Goal: Find specific page/section: Find specific page/section

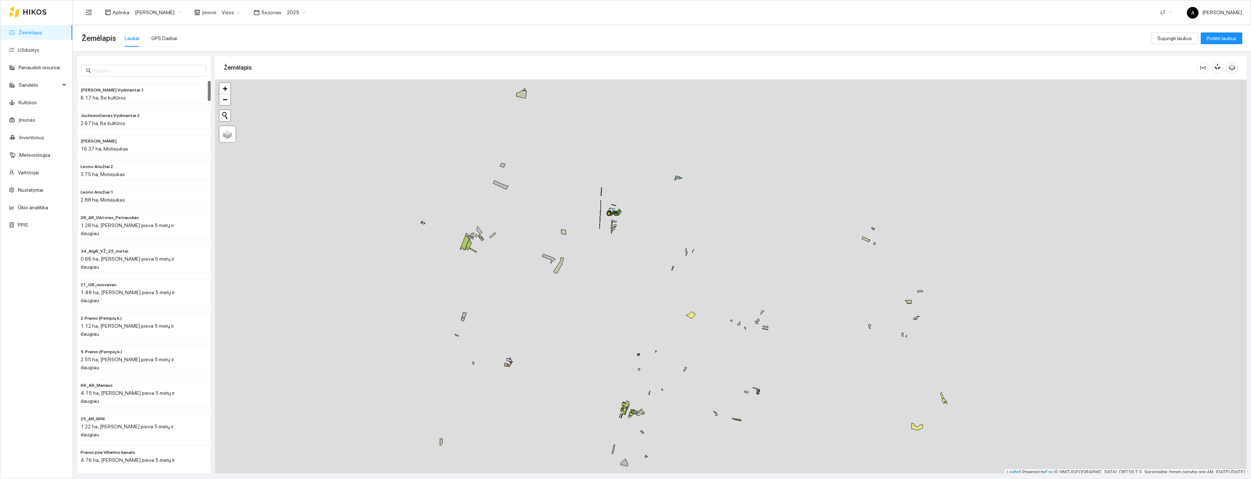
scroll to position [2, 0]
drag, startPoint x: 613, startPoint y: 229, endPoint x: 637, endPoint y: 273, distance: 50.4
click at [616, 231] on icon at bounding box center [613, 226] width 5 height 9
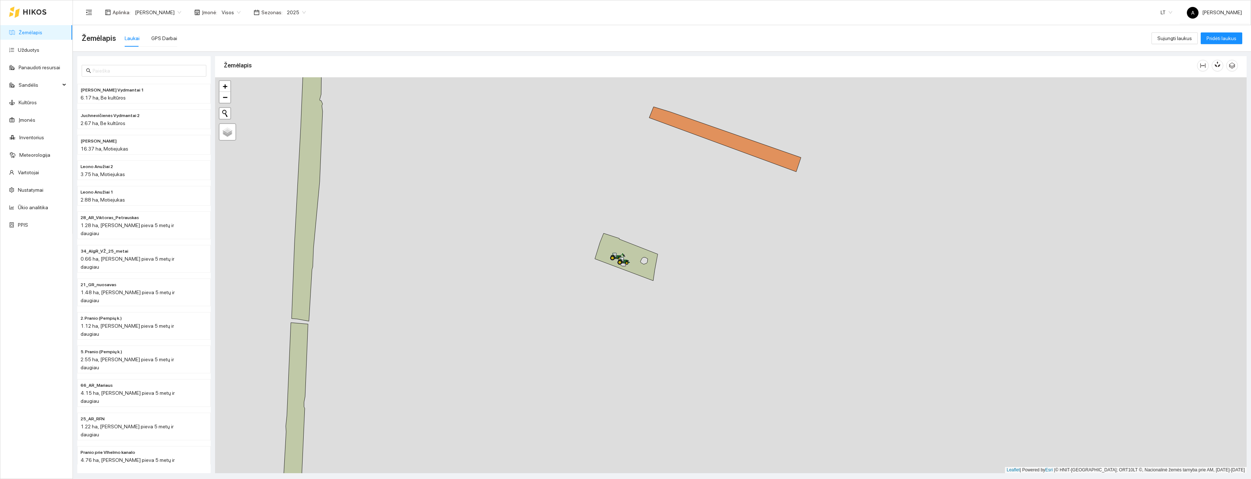
drag, startPoint x: 631, startPoint y: 287, endPoint x: 641, endPoint y: 303, distance: 18.5
click at [641, 303] on div "+ − Nieko nerasta. Bandykite dar kartą. Žemėlapis Palydovas Leaflet | Powered b…" at bounding box center [731, 275] width 1032 height 396
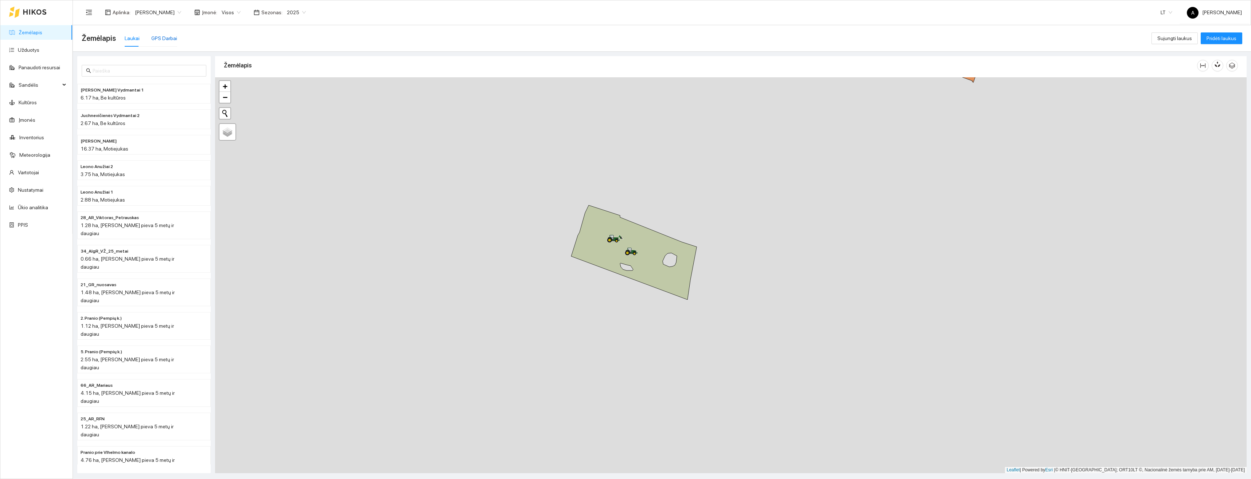
click at [168, 40] on div "GPS Darbai" at bounding box center [164, 38] width 26 height 8
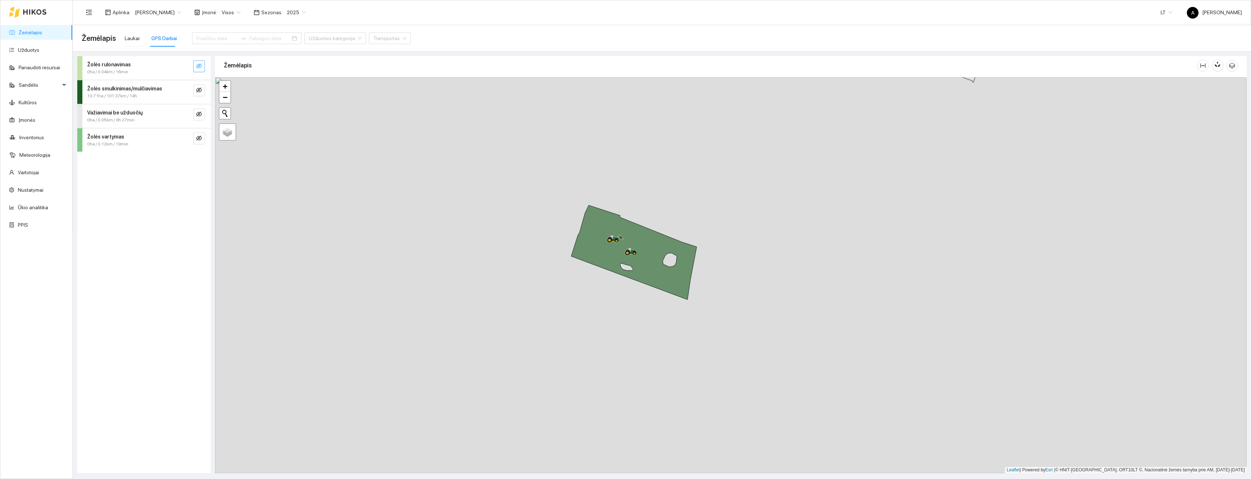
click at [199, 67] on icon "eye-invisible" at bounding box center [199, 66] width 6 height 6
click at [199, 67] on icon "eye" at bounding box center [199, 66] width 6 height 4
click at [200, 90] on icon "eye-invisible" at bounding box center [199, 90] width 6 height 6
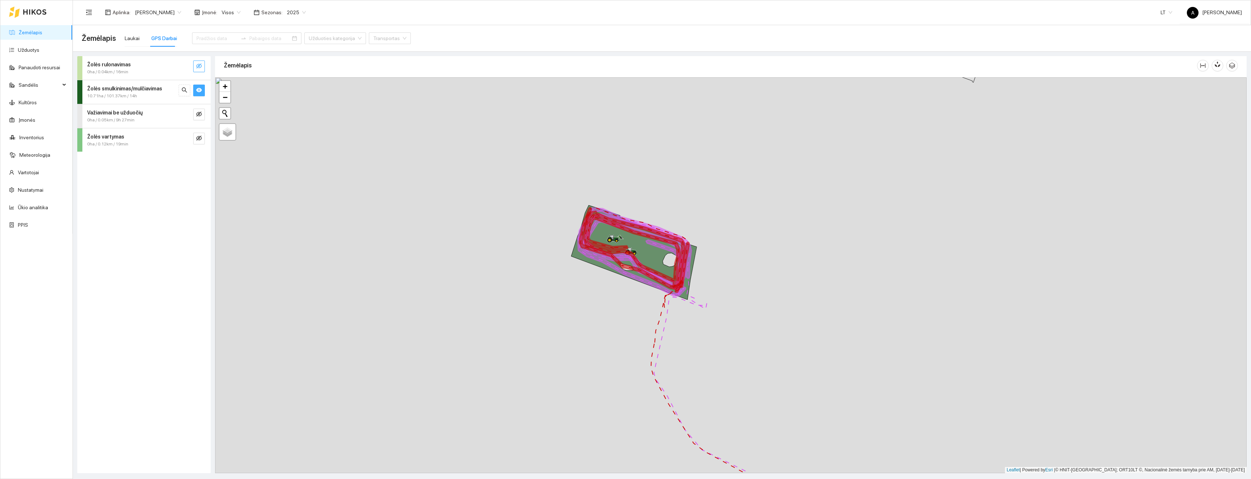
click at [200, 90] on icon "eye" at bounding box center [199, 90] width 6 height 6
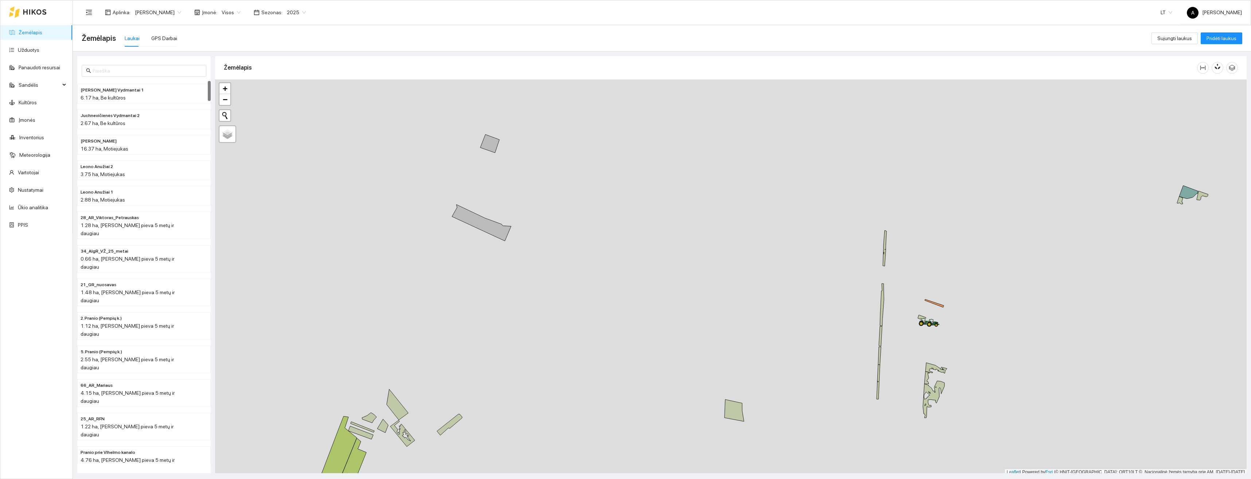
scroll to position [2, 0]
drag, startPoint x: 881, startPoint y: 319, endPoint x: 793, endPoint y: 281, distance: 95.4
click at [880, 281] on icon at bounding box center [882, 302] width 4 height 42
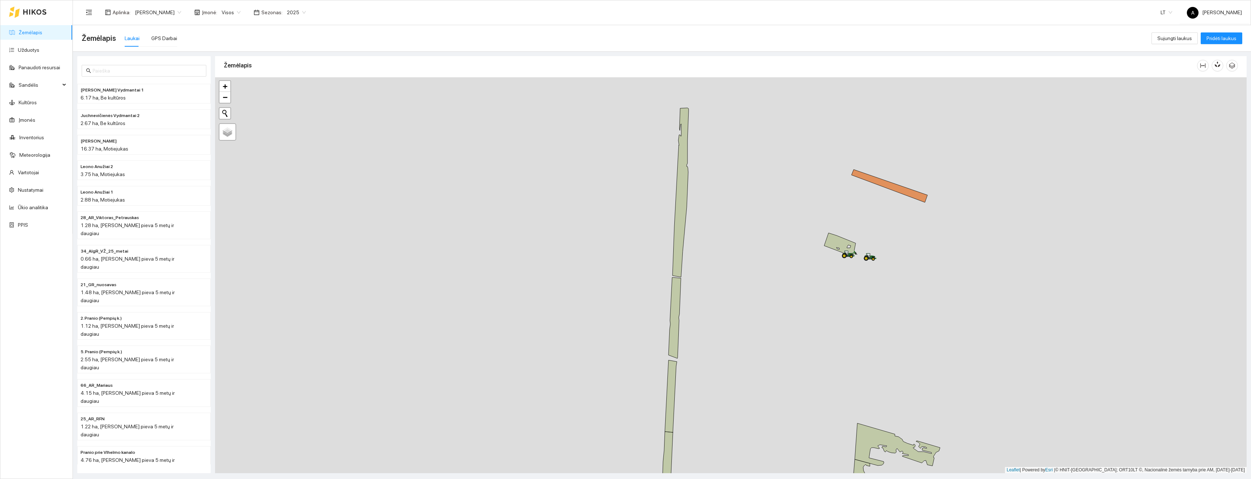
drag, startPoint x: 837, startPoint y: 254, endPoint x: 841, endPoint y: 319, distance: 64.6
click at [841, 319] on div "+ − Nieko nerasta. Bandykite dar kartą. Žemėlapis Palydovas Leaflet | Powered b…" at bounding box center [731, 275] width 1032 height 396
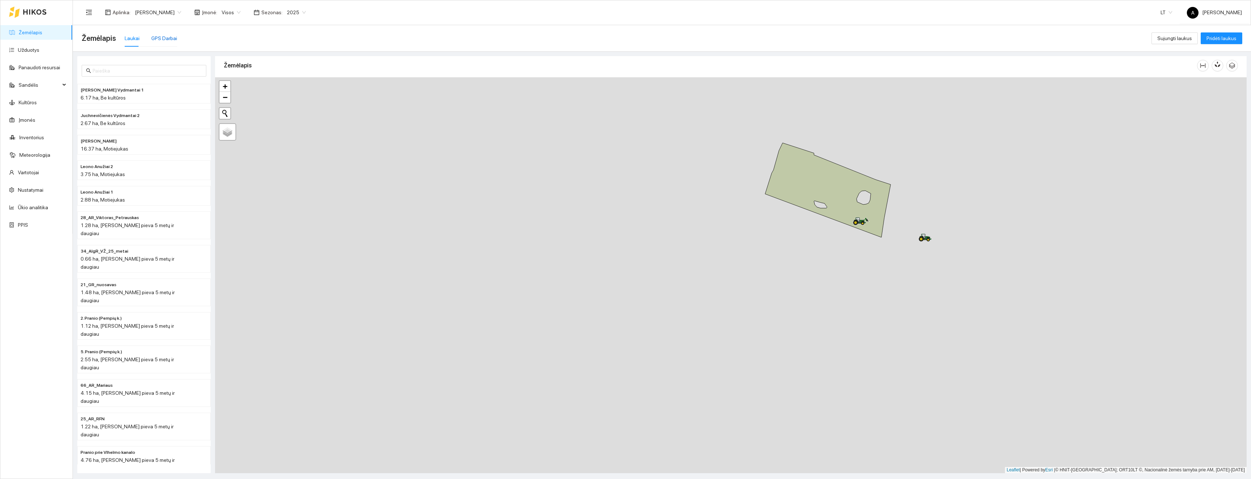
click at [164, 38] on div "GPS Darbai" at bounding box center [164, 38] width 26 height 8
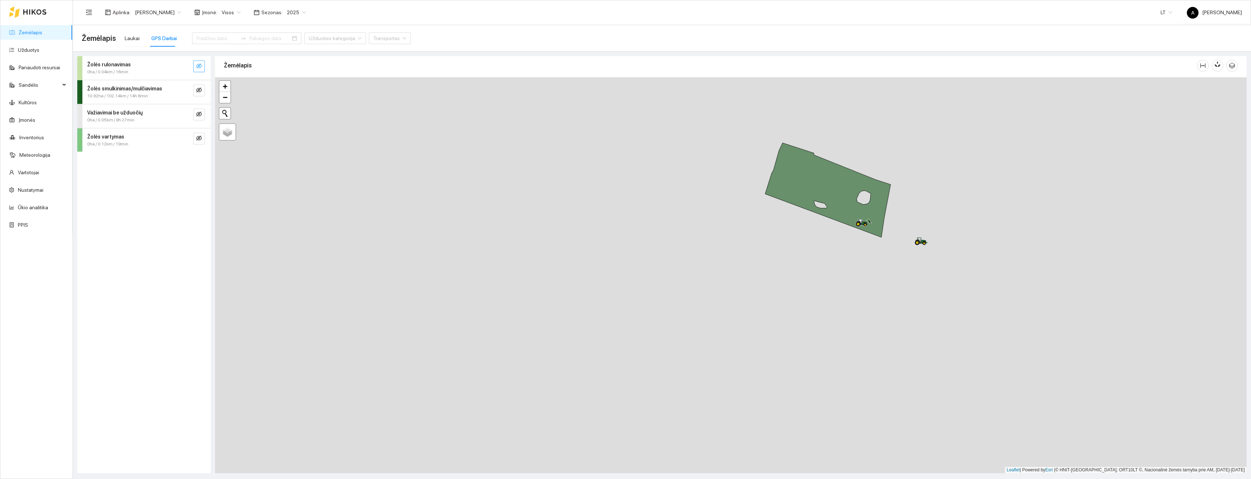
click at [202, 65] on button "button" at bounding box center [199, 67] width 12 height 12
click at [198, 66] on icon "eye" at bounding box center [199, 66] width 6 height 6
click at [202, 88] on button "button" at bounding box center [199, 91] width 12 height 12
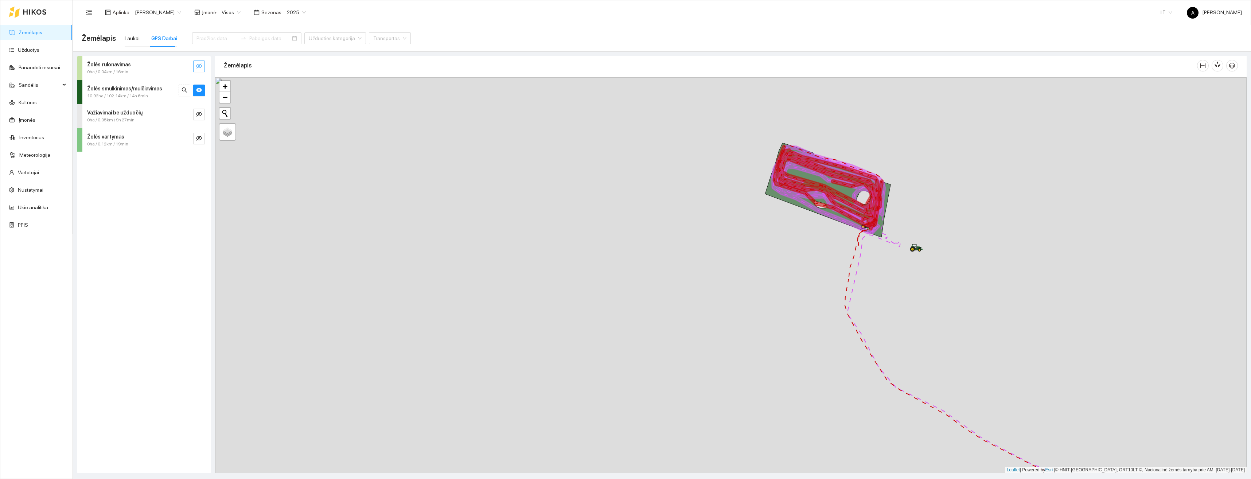
drag, startPoint x: 810, startPoint y: 217, endPoint x: 808, endPoint y: 272, distance: 55.1
click at [808, 272] on div at bounding box center [731, 275] width 1032 height 396
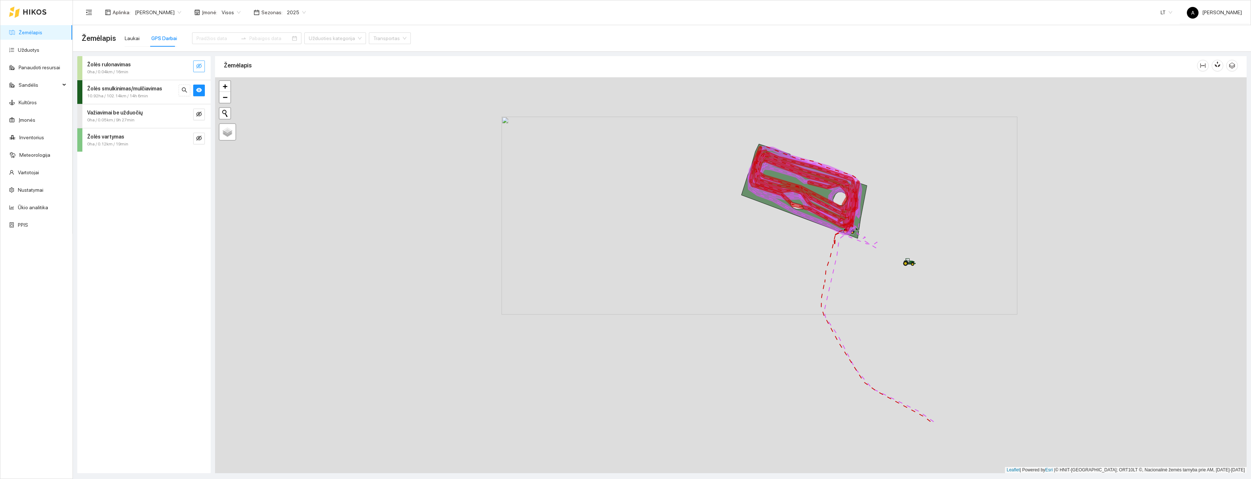
drag, startPoint x: 938, startPoint y: 322, endPoint x: 898, endPoint y: 261, distance: 73.5
click at [898, 261] on div at bounding box center [731, 275] width 1032 height 396
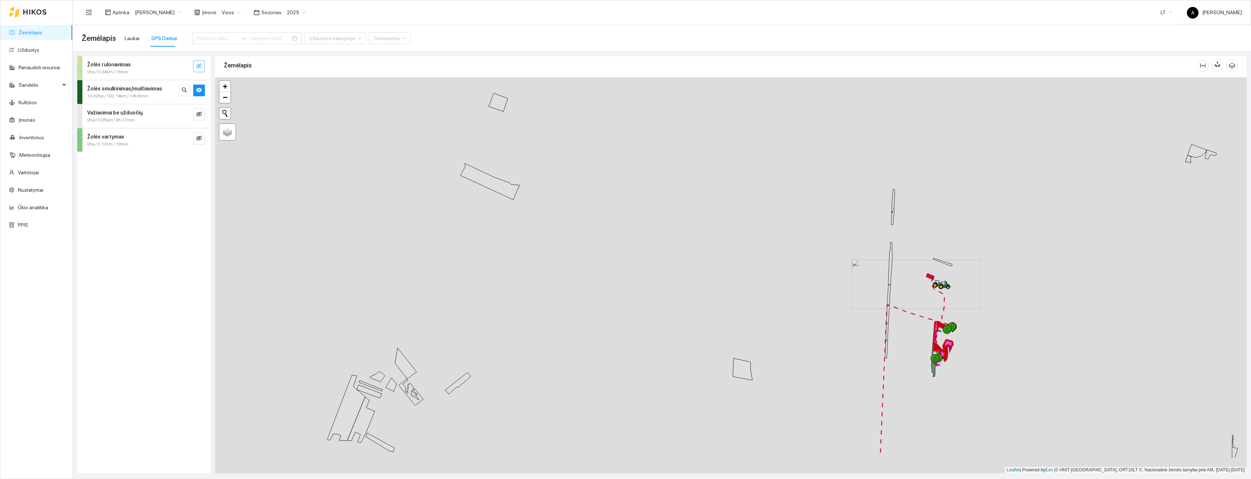
drag, startPoint x: 974, startPoint y: 335, endPoint x: 972, endPoint y: 300, distance: 35.0
click at [972, 300] on div at bounding box center [731, 275] width 1032 height 396
click at [224, 129] on input "Žemėlapis" at bounding box center [224, 129] width 5 height 5
radio input "true"
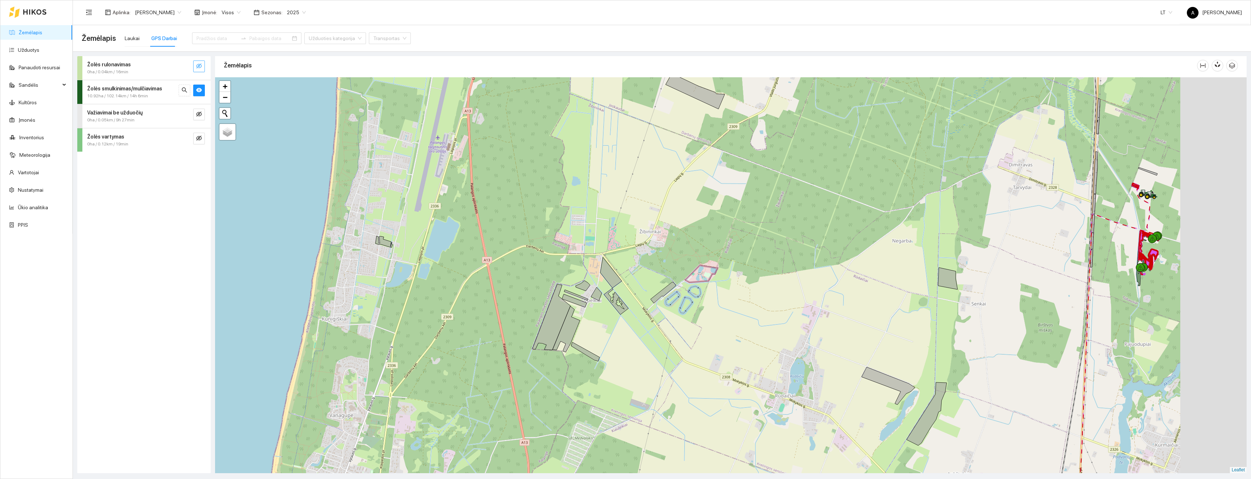
drag, startPoint x: 1078, startPoint y: 235, endPoint x: 957, endPoint y: 271, distance: 126.1
click at [957, 271] on div at bounding box center [731, 275] width 1032 height 396
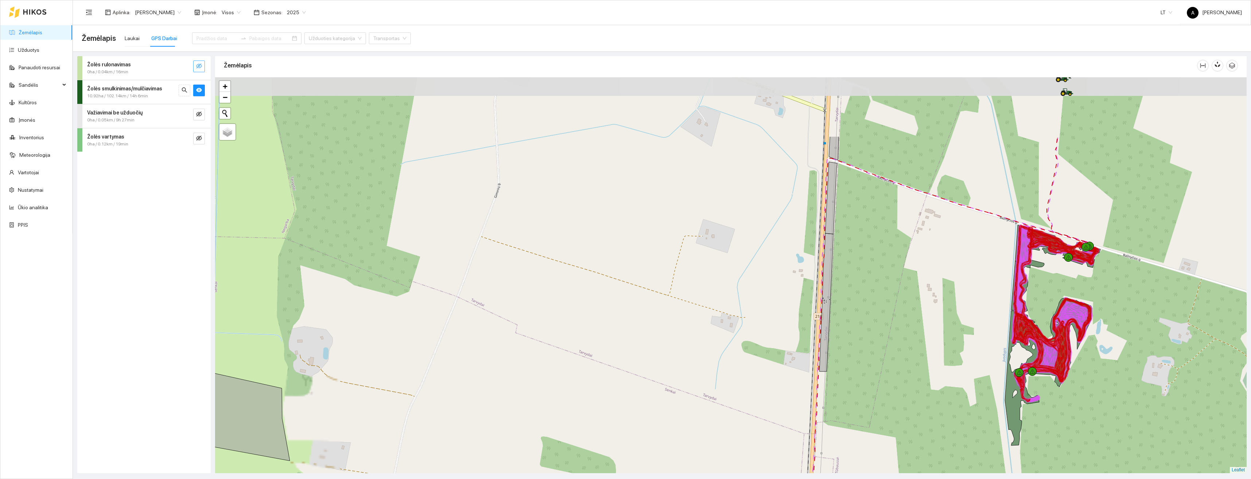
drag, startPoint x: 1154, startPoint y: 195, endPoint x: 1121, endPoint y: 294, distance: 104.6
click at [1121, 294] on div at bounding box center [731, 275] width 1032 height 396
